Goal: Transaction & Acquisition: Purchase product/service

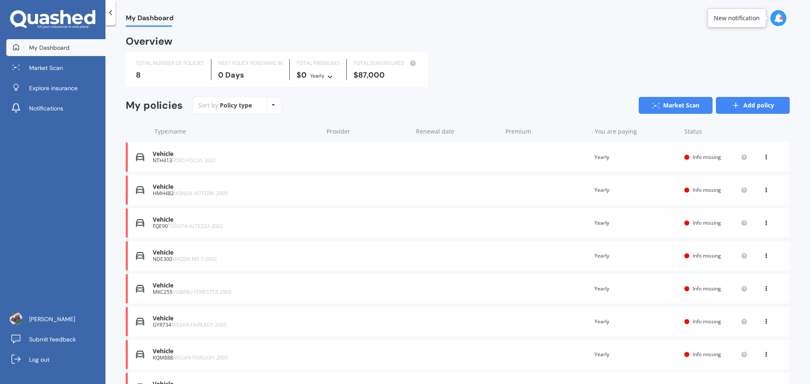
click at [761, 106] on link "Add policy" at bounding box center [753, 105] width 74 height 17
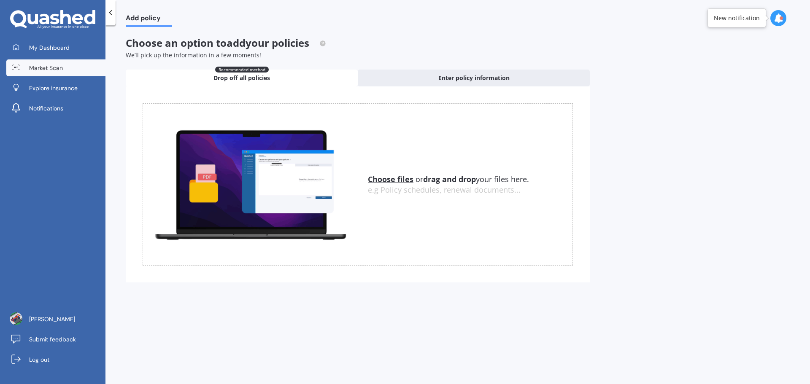
click at [40, 66] on span "Market Scan" at bounding box center [46, 68] width 34 height 8
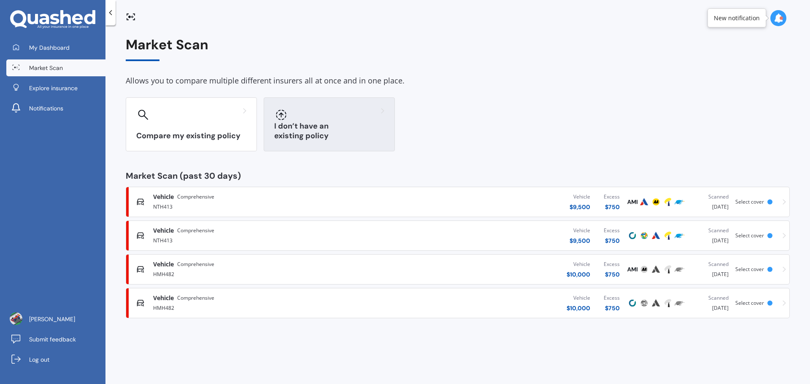
click at [290, 123] on div "I don’t have an existing policy" at bounding box center [329, 124] width 131 height 54
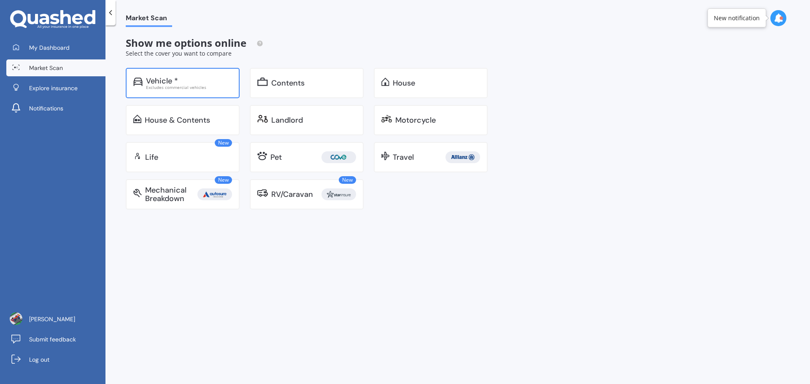
click at [186, 87] on div "Excludes commercial vehicles" at bounding box center [189, 87] width 86 height 4
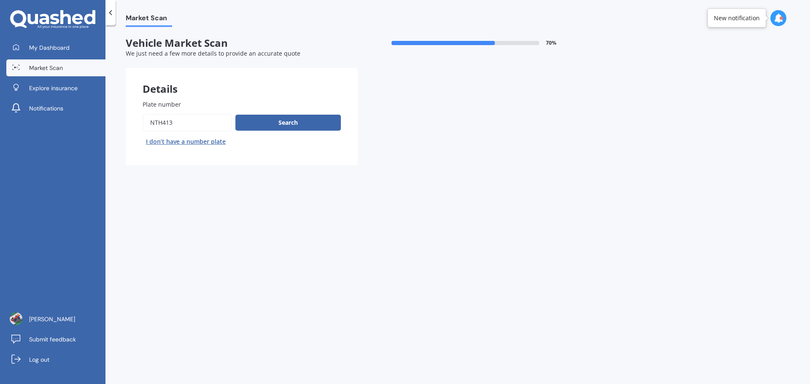
click at [194, 122] on input "Plate number" at bounding box center [187, 123] width 89 height 18
click at [161, 127] on input "Plate number" at bounding box center [187, 123] width 89 height 18
type input "JUG543"
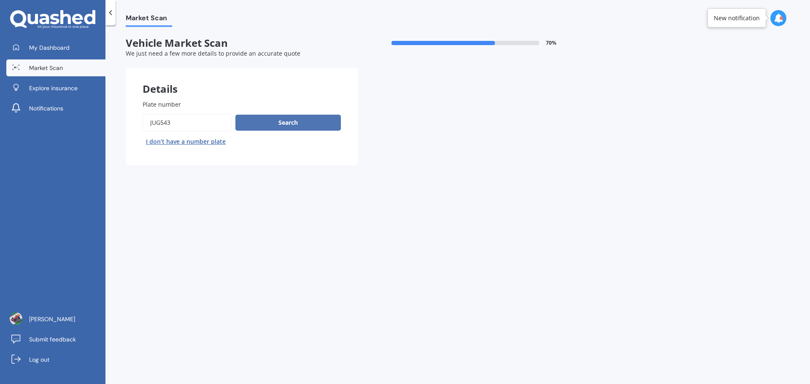
click at [278, 119] on button "Search" at bounding box center [287, 123] width 105 height 16
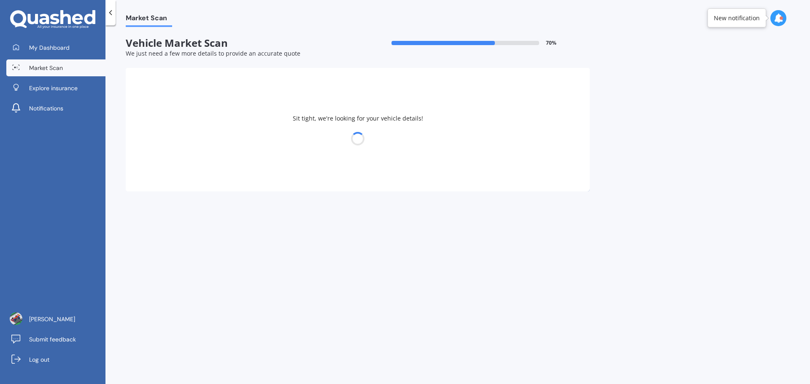
select select "HONDA"
select select "INTEGRA"
select select "08"
select select "04"
select select "2005"
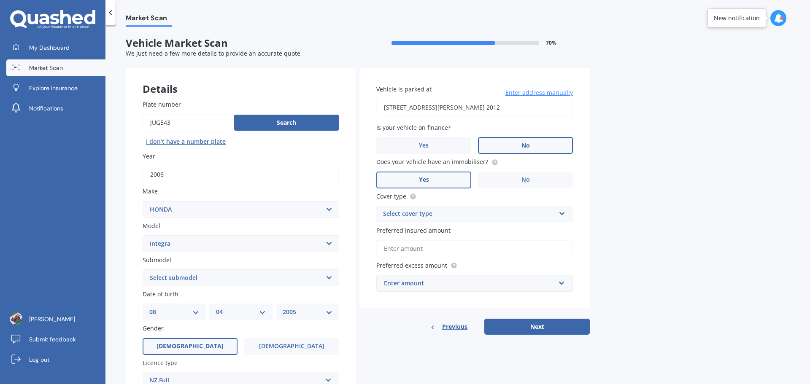
click at [184, 178] on input "2006" at bounding box center [241, 175] width 197 height 18
click at [197, 275] on select "Select submodel (all other) Gsi IS Aero SJ TI Type R Type S Vti-R" at bounding box center [241, 278] width 197 height 17
select select "TYPE S"
click at [143, 270] on select "Select submodel (all other) Gsi IS Aero SJ TI Type R Type S Vti-R" at bounding box center [241, 278] width 197 height 17
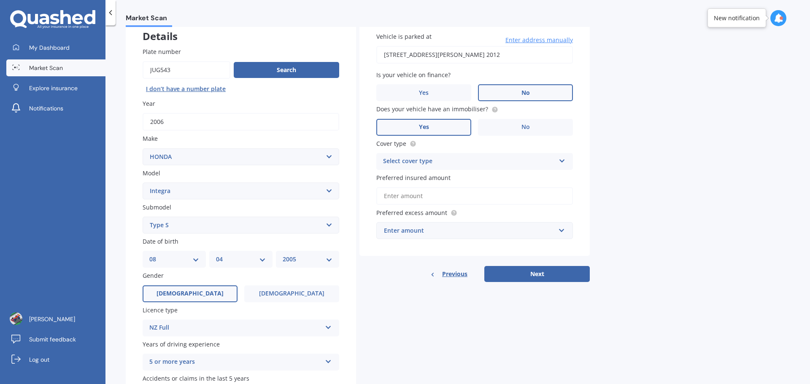
scroll to position [112, 0]
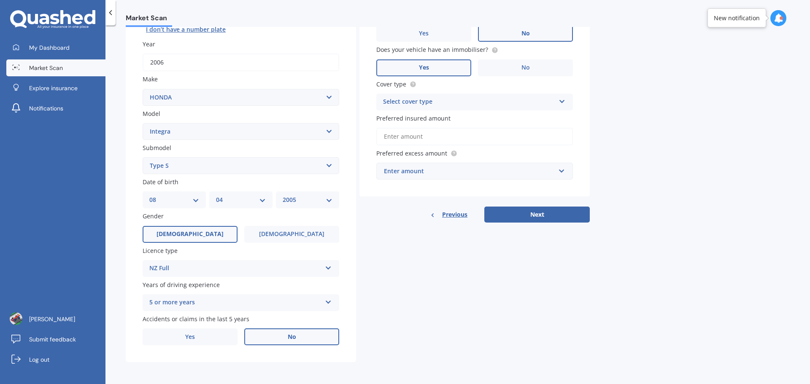
click at [178, 205] on div "DD 01 02 03 04 05 06 07 08 09 10 11 12 13 14 15 16 17 18 19 20 21 22 23 24 25 2…" at bounding box center [174, 200] width 63 height 17
click at [192, 198] on select "DD 01 02 03 04 05 06 07 08 09 10 11 12 13 14 15 16 17 18 19 20 21 22 23 24 25 2…" at bounding box center [174, 199] width 50 height 9
click at [305, 196] on select "YYYY 2025 2024 2023 2022 2021 2020 2019 2018 2017 2016 2015 2014 2013 2012 2011…" at bounding box center [308, 199] width 50 height 9
select select "1969"
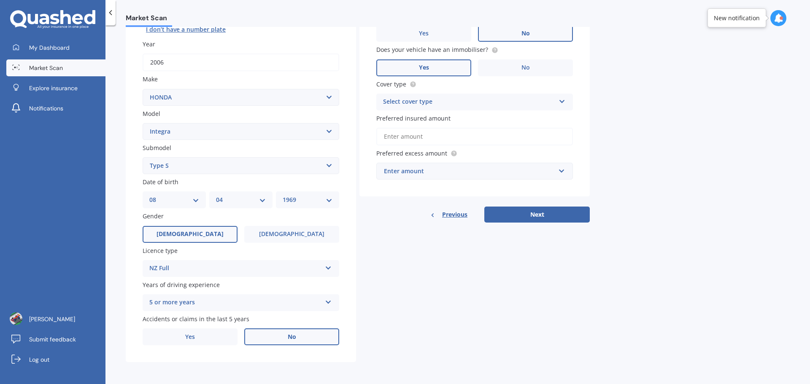
click at [283, 195] on select "YYYY 2025 2024 2023 2022 2021 2020 2019 2018 2017 2016 2015 2014 2013 2012 2011…" at bounding box center [308, 199] width 50 height 9
click at [269, 239] on label "[DEMOGRAPHIC_DATA]" at bounding box center [291, 234] width 95 height 17
click at [0, 0] on input "[DEMOGRAPHIC_DATA]" at bounding box center [0, 0] width 0 height 0
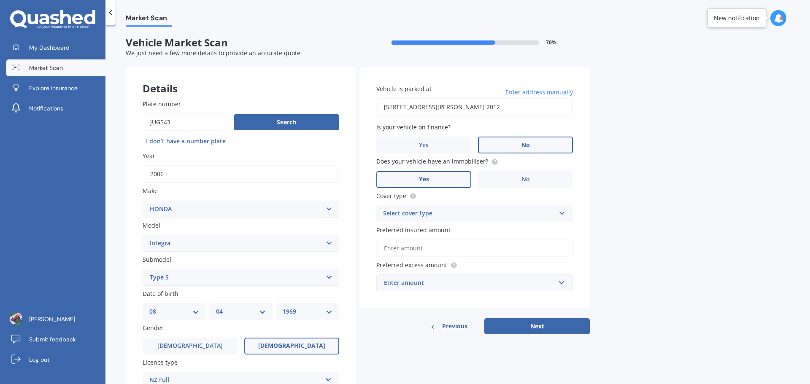
scroll to position [0, 0]
click at [412, 211] on div "Select cover type" at bounding box center [469, 214] width 172 height 10
click at [407, 232] on span "Comprehensive" at bounding box center [406, 231] width 45 height 8
click at [429, 253] on input "Preferred insured amount" at bounding box center [474, 249] width 197 height 18
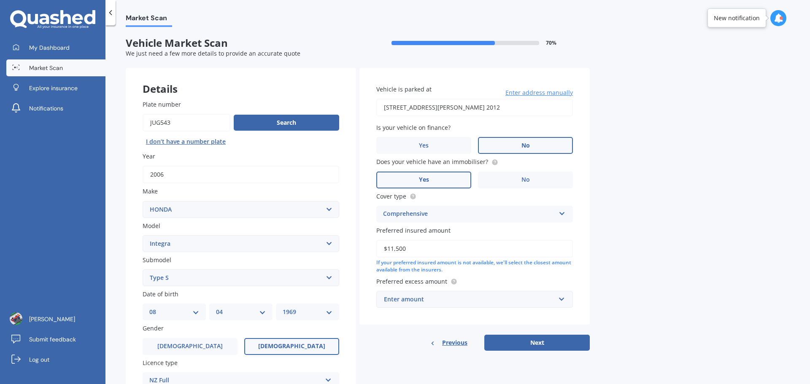
type input "$11,500"
click at [441, 298] on div "Enter amount" at bounding box center [469, 299] width 171 height 9
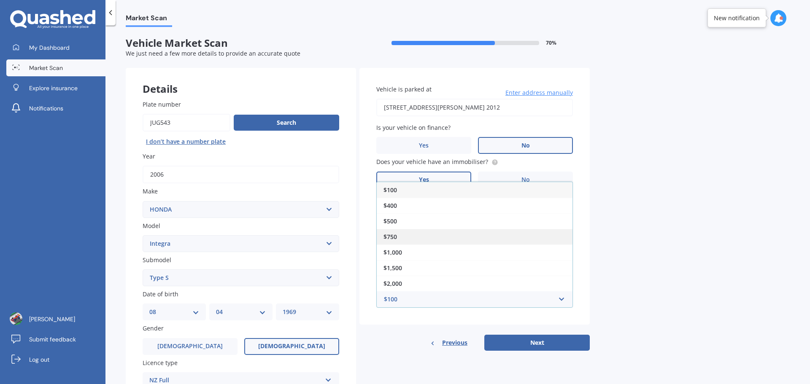
click at [412, 240] on div "$750" at bounding box center [475, 237] width 196 height 16
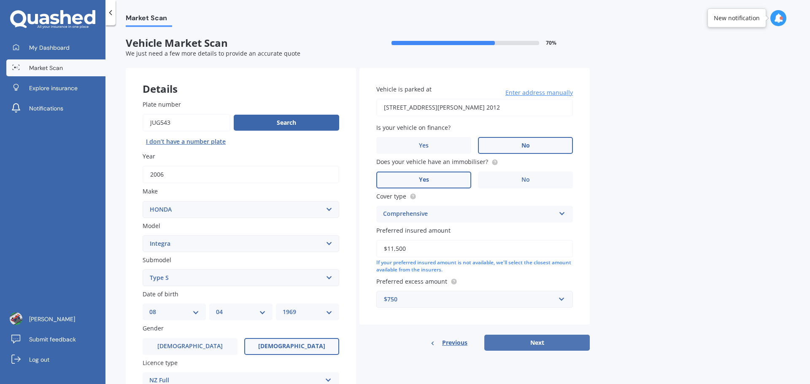
click at [524, 346] on button "Next" at bounding box center [536, 343] width 105 height 16
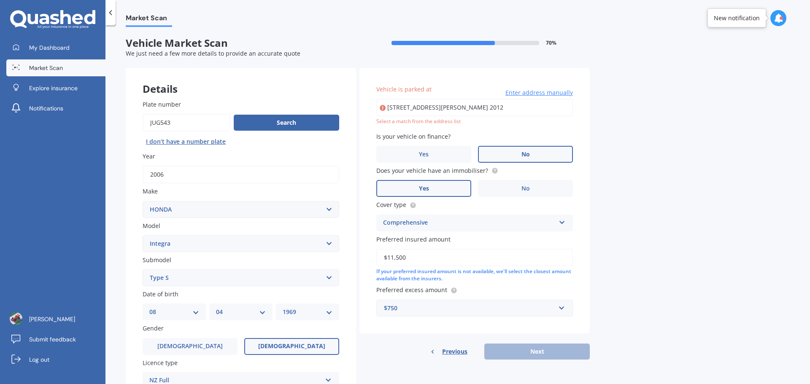
click at [411, 97] on div "Vehicle is parked at [STREET_ADDRESS][PERSON_NAME] 2012 Enter address manually …" at bounding box center [474, 105] width 197 height 41
click at [416, 106] on input "[STREET_ADDRESS][PERSON_NAME] 2012" at bounding box center [474, 108] width 197 height 18
type input "[STREET_ADDRESS][PERSON_NAME] 2012"
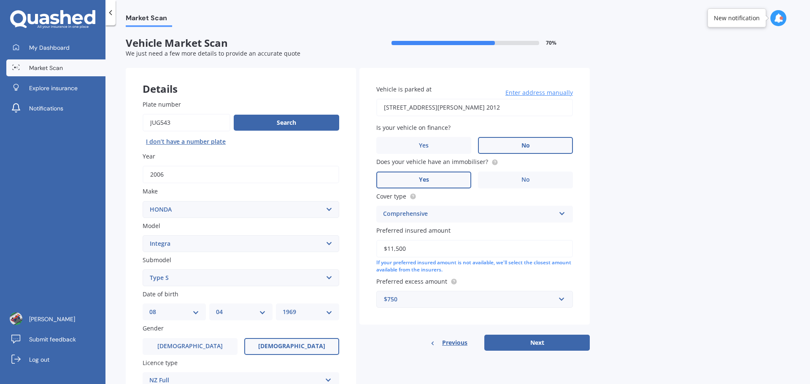
click at [573, 337] on button "Next" at bounding box center [536, 343] width 105 height 16
select select "08"
select select "04"
select select "1969"
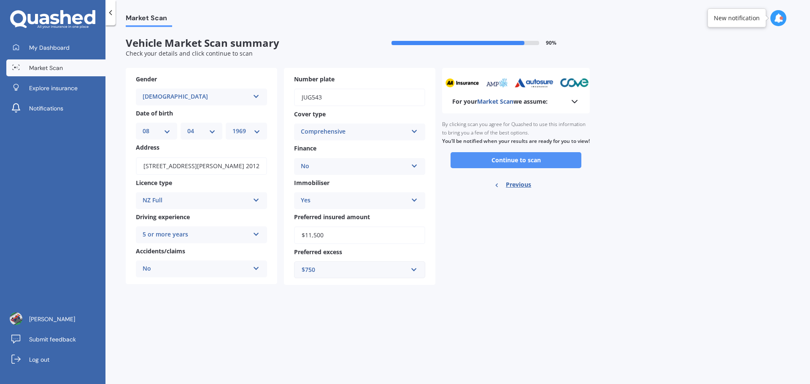
click at [481, 168] on button "Continue to scan" at bounding box center [516, 160] width 131 height 16
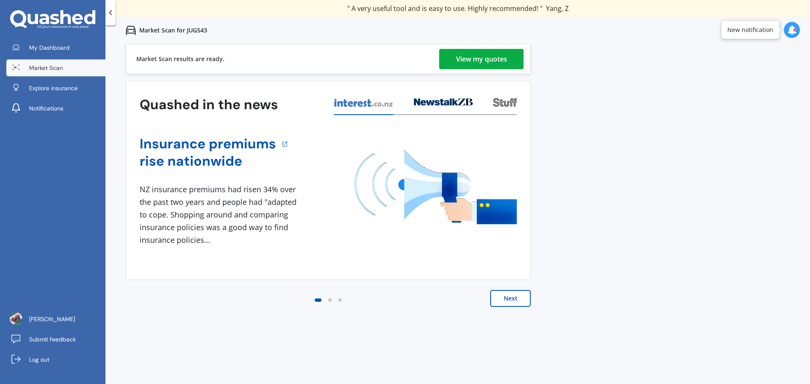
click at [472, 59] on div "View my quotes" at bounding box center [481, 59] width 51 height 20
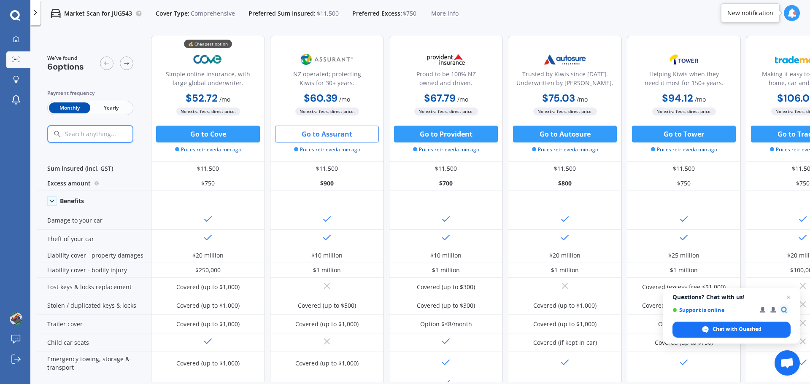
click at [330, 132] on button "Go to Assurant" at bounding box center [327, 134] width 104 height 17
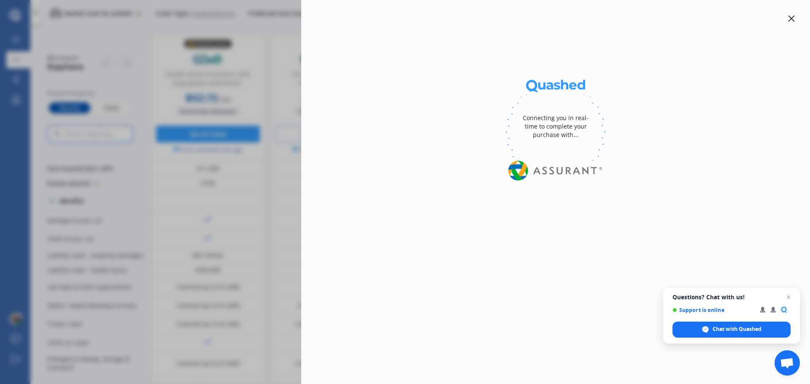
select select "full"
select select "500.00"
select select "Howick / [GEOGRAPHIC_DATA] / Beachlands"
select select "HONDA"
select select "TYPE S"
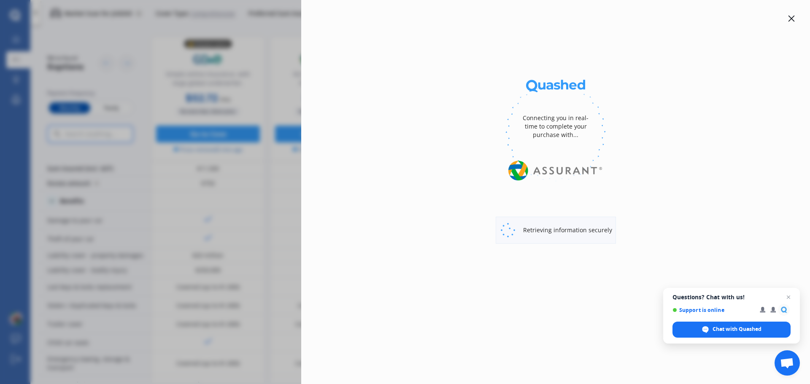
select select "Monthly"
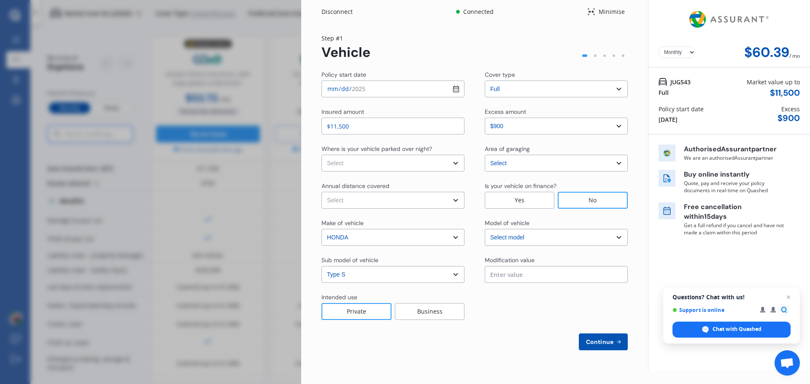
select select "INTEGRA"
click at [387, 160] on select "Select In a garage On own property On street or road" at bounding box center [392, 163] width 143 height 17
select select "On own property"
click at [321, 155] on select "Select In a garage On own property On street or road" at bounding box center [392, 163] width 143 height 17
click at [367, 195] on select "Select Low (less than 15,000km per year) Average (15,000-30,000km per year) Hig…" at bounding box center [392, 200] width 143 height 17
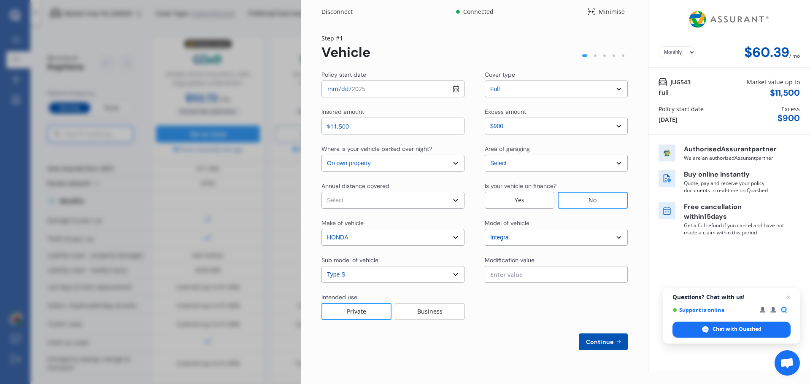
select select "15000"
click at [321, 192] on select "Select Low (less than 15,000km per year) Average (15,000-30,000km per year) Hig…" at bounding box center [392, 200] width 143 height 17
click at [529, 275] on input "text" at bounding box center [556, 274] width 143 height 17
click at [533, 298] on div at bounding box center [556, 306] width 143 height 27
click at [592, 346] on button "Continue" at bounding box center [603, 342] width 49 height 17
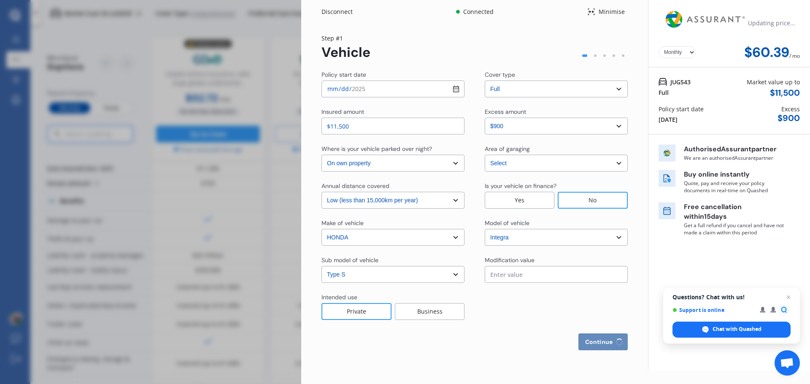
select select "Miss"
select select "08"
select select "04"
select select "1969"
select select "full"
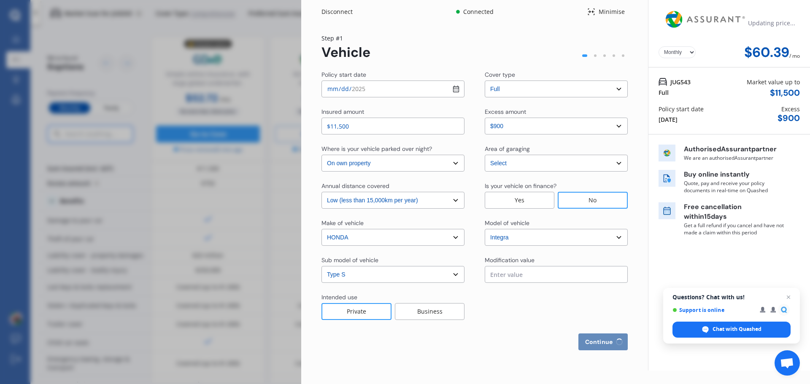
select select "more than 4 years"
select select "[GEOGRAPHIC_DATA]"
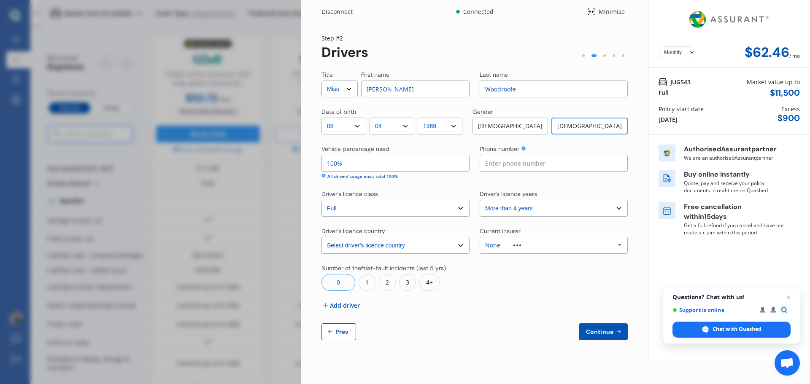
click at [374, 87] on input "[PERSON_NAME]" at bounding box center [415, 89] width 108 height 17
click at [386, 88] on input "[PERSON_NAME]" at bounding box center [415, 89] width 108 height 17
type input "[PERSON_NAME]"
click at [376, 169] on input "100%" at bounding box center [395, 163] width 148 height 17
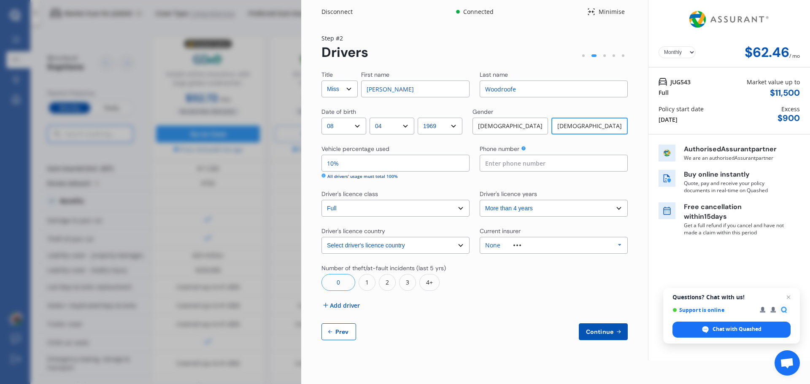
type input "10%"
